Goal: Find contact information: Find contact information

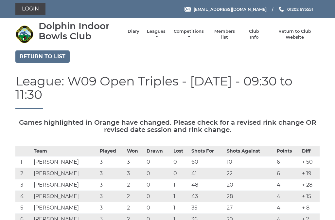
click at [43, 57] on link "Return to list" at bounding box center [42, 56] width 54 height 12
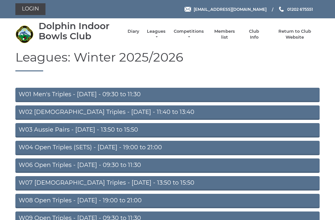
click at [138, 109] on link "W02 [DEMOGRAPHIC_DATA] Triples - [DATE] - 11:40 to 13:40" at bounding box center [167, 112] width 304 height 14
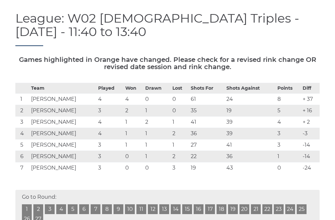
scroll to position [69, 0]
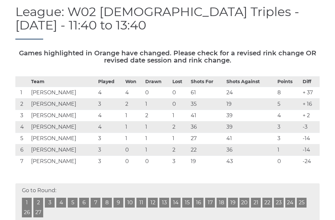
click at [49, 198] on link "3" at bounding box center [50, 203] width 10 height 10
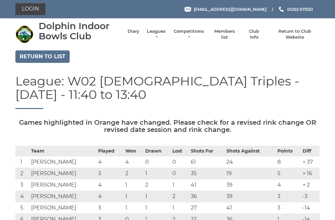
click at [233, 32] on link "Members list" at bounding box center [224, 34] width 27 height 12
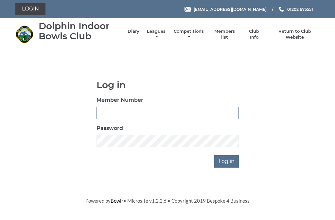
click at [99, 111] on input "Member Number" at bounding box center [168, 113] width 142 height 12
type input "2373"
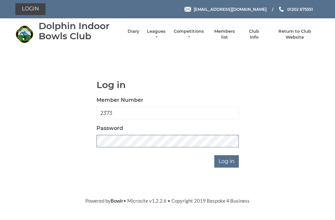
scroll to position [112, 0]
click at [227, 161] on input "Log in" at bounding box center [226, 161] width 25 height 12
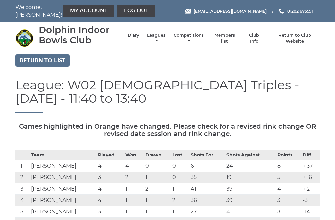
click at [224, 40] on link "Members list" at bounding box center [224, 38] width 27 height 12
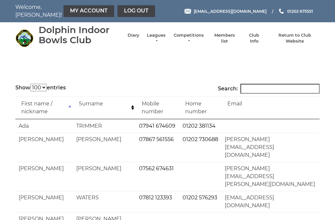
select select "100"
click at [256, 92] on input "Search:" at bounding box center [280, 89] width 79 height 10
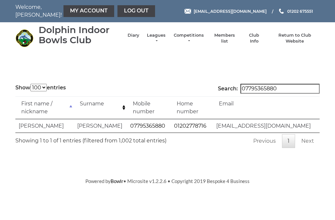
scroll to position [0, 0]
type input "07795365880"
